Goal: Task Accomplishment & Management: Use online tool/utility

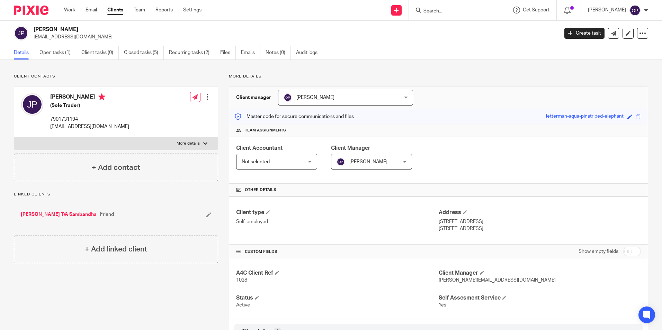
click at [448, 13] on input "Search" at bounding box center [454, 11] width 62 height 6
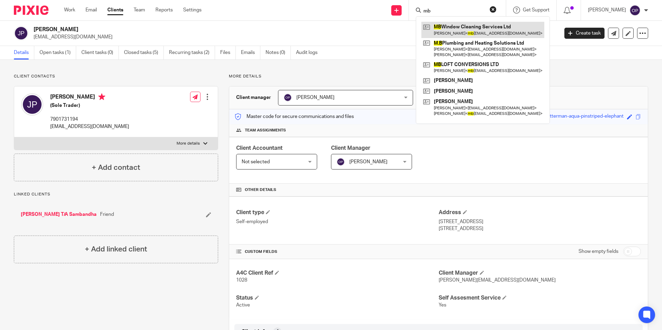
type input "mb"
click at [461, 24] on link at bounding box center [482, 30] width 123 height 16
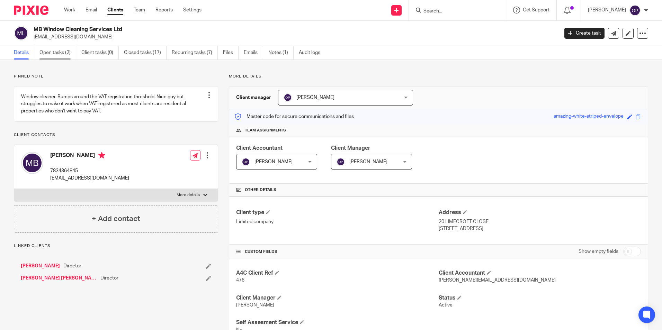
click at [47, 54] on link "Open tasks (2)" at bounding box center [57, 52] width 37 height 13
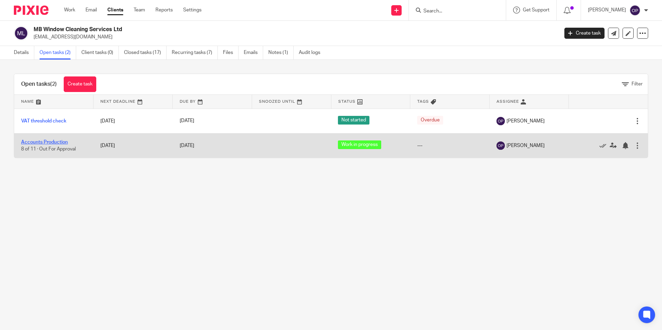
click at [60, 142] on link "Accounts Production" at bounding box center [44, 142] width 47 height 5
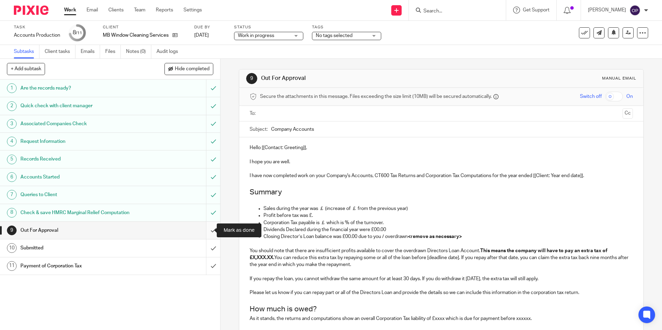
click at [209, 233] on input "submit" at bounding box center [110, 230] width 220 height 17
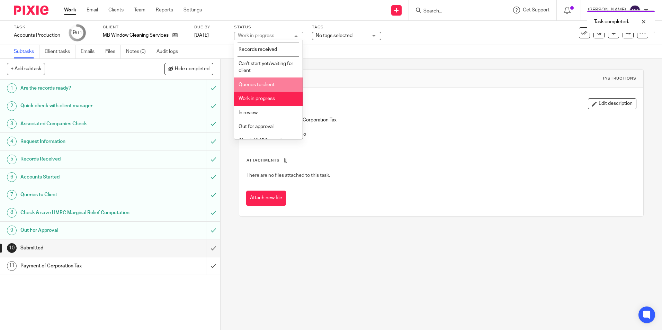
scroll to position [48, 0]
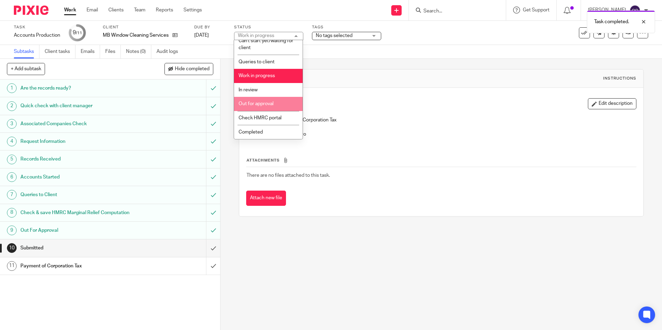
click at [260, 109] on li "Out for approval" at bounding box center [268, 104] width 69 height 14
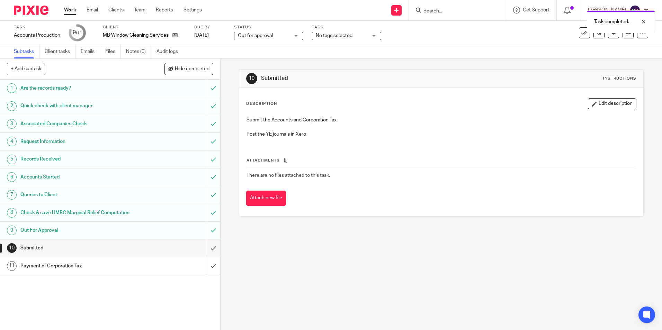
click at [371, 135] on p "Post the YE journals in Xero" at bounding box center [440, 134] width 389 height 7
click at [98, 233] on h1 "Out For Approval" at bounding box center [79, 230] width 119 height 10
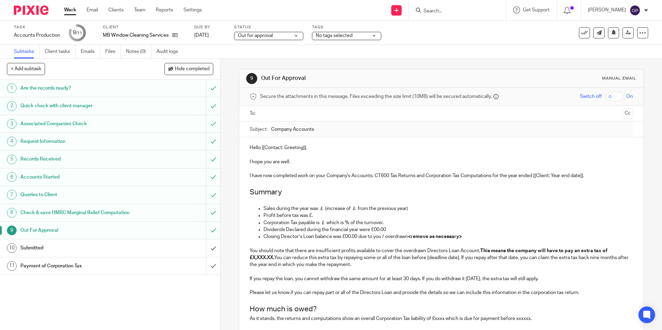
click at [302, 116] on input "text" at bounding box center [440, 114] width 357 height 8
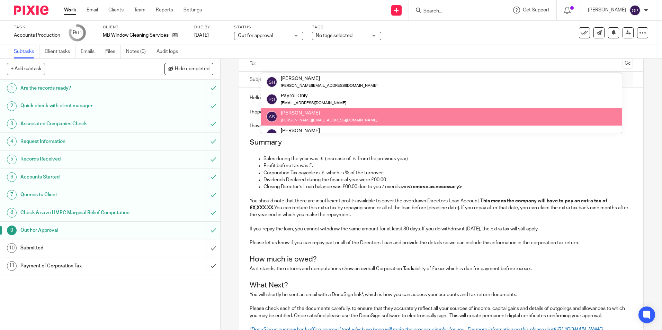
scroll to position [141, 0]
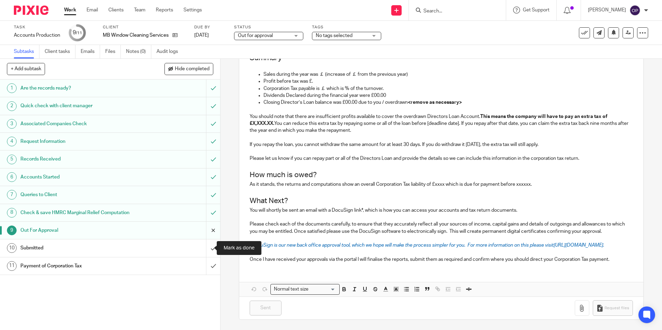
click at [208, 232] on input "submit" at bounding box center [110, 230] width 220 height 17
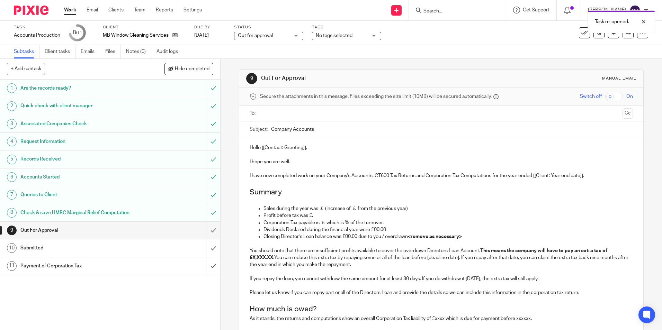
click at [305, 110] on input "text" at bounding box center [440, 114] width 357 height 8
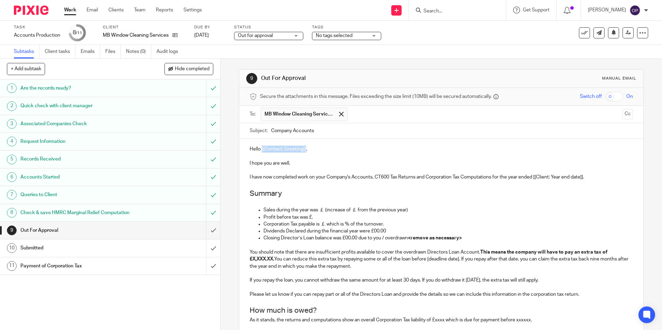
drag, startPoint x: 304, startPoint y: 150, endPoint x: 260, endPoint y: 151, distance: 43.3
click at [260, 151] on p "Hello [[Contact: Greeting]]," at bounding box center [441, 149] width 383 height 7
drag, startPoint x: 584, startPoint y: 178, endPoint x: 533, endPoint y: 179, distance: 50.5
click at [533, 179] on p "I have now completed work on your Company's Accounts, CT600 Tax Returns and Cor…" at bounding box center [441, 177] width 383 height 7
click at [515, 185] on p at bounding box center [441, 184] width 383 height 7
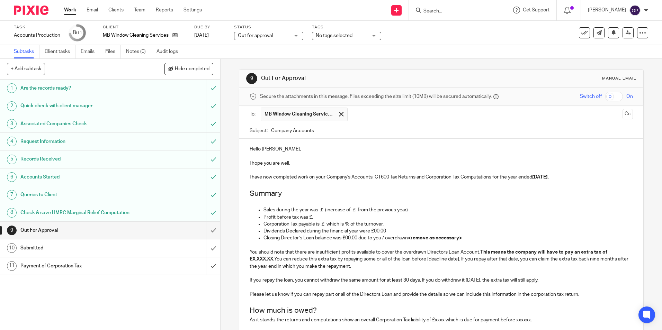
click at [323, 211] on p "Sales during the year was ￡ (increase of ￡ from the previous year)" at bounding box center [447, 210] width 369 height 7
click at [384, 233] on p "Dividends Declared during the financial year were £00.00" at bounding box center [447, 231] width 369 height 7
drag, startPoint x: 385, startPoint y: 233, endPoint x: 373, endPoint y: 232, distance: 11.1
click at [373, 232] on p "Dividends Declared during the financial year were £00.00" at bounding box center [447, 231] width 369 height 7
drag, startPoint x: 469, startPoint y: 240, endPoint x: 239, endPoint y: 238, distance: 229.5
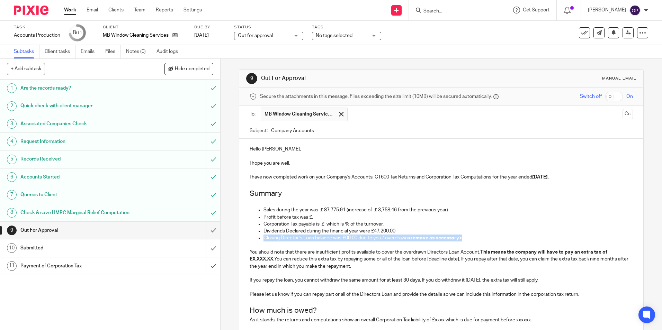
click at [239, 238] on div "Hello Mark, I hope you are well. I have now completed work on your Company's Ac…" at bounding box center [441, 271] width 404 height 265
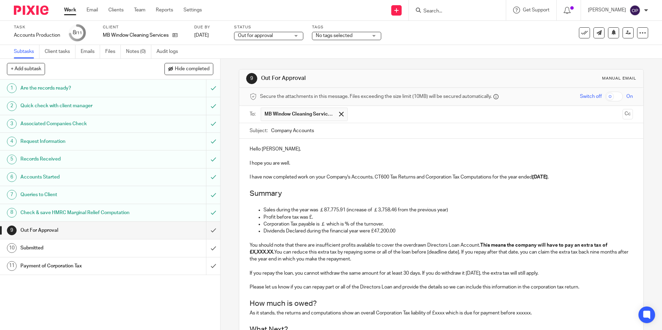
drag, startPoint x: 367, startPoint y: 259, endPoint x: 269, endPoint y: 256, distance: 98.4
click at [269, 256] on p "You should note that there are insufficient profits available to cover the over…" at bounding box center [441, 252] width 383 height 21
drag, startPoint x: 565, startPoint y: 276, endPoint x: 239, endPoint y: 259, distance: 326.9
click at [239, 259] on div "Hello Mark, I hope you are well. I have now completed work on your Company's Ac…" at bounding box center [441, 268] width 404 height 258
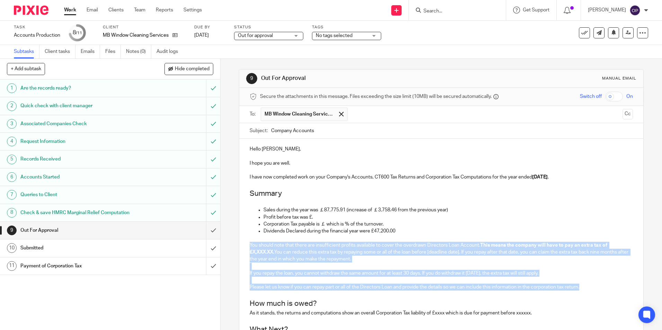
drag, startPoint x: 585, startPoint y: 287, endPoint x: 236, endPoint y: 247, distance: 351.5
click at [236, 247] on div "9 Out For Approval Manual email Secure the attachments in this message. Files e…" at bounding box center [440, 194] width 441 height 271
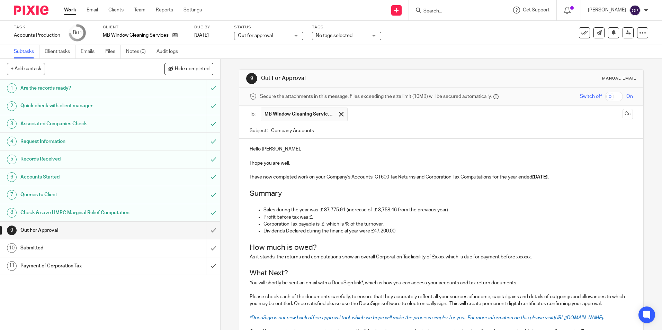
click at [323, 224] on p "Corporation Tax payable is ￡ which is % of the turnover." at bounding box center [447, 224] width 369 height 7
drag, startPoint x: 346, startPoint y: 226, endPoint x: 321, endPoint y: 226, distance: 25.3
click at [321, 226] on p "Corporation Tax payable is ￡12,017.76 which is 13.7% of the turnover." at bounding box center [447, 224] width 369 height 7
drag, startPoint x: 345, startPoint y: 210, endPoint x: 317, endPoint y: 211, distance: 27.7
click at [317, 211] on p "Sales during the year was ￡87,775.91 (increase of ￡3,758.46 from the previous y…" at bounding box center [447, 210] width 369 height 7
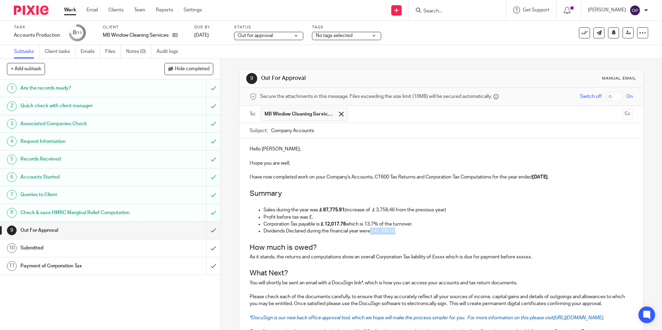
drag, startPoint x: 397, startPoint y: 232, endPoint x: 369, endPoint y: 231, distance: 28.4
click at [369, 231] on p "Dividends Declared during the financial year were £47,200.00" at bounding box center [447, 231] width 369 height 7
click at [316, 216] on p "Profit before tax was £." at bounding box center [447, 217] width 369 height 7
click at [309, 217] on p "Profit before tax was £." at bounding box center [447, 217] width 369 height 7
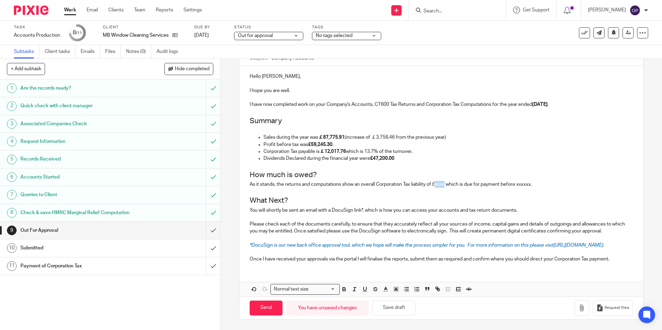
drag, startPoint x: 446, startPoint y: 179, endPoint x: 435, endPoint y: 180, distance: 11.1
click at [435, 181] on p "As it stands, the returns and computations show an overall Corporation Tax liab…" at bounding box center [441, 184] width 383 height 7
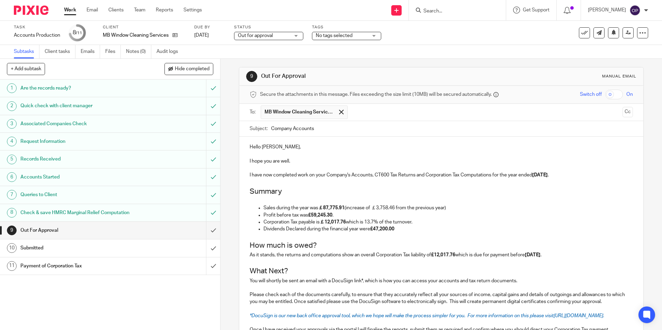
scroll to position [0, 0]
